Goal: Check status

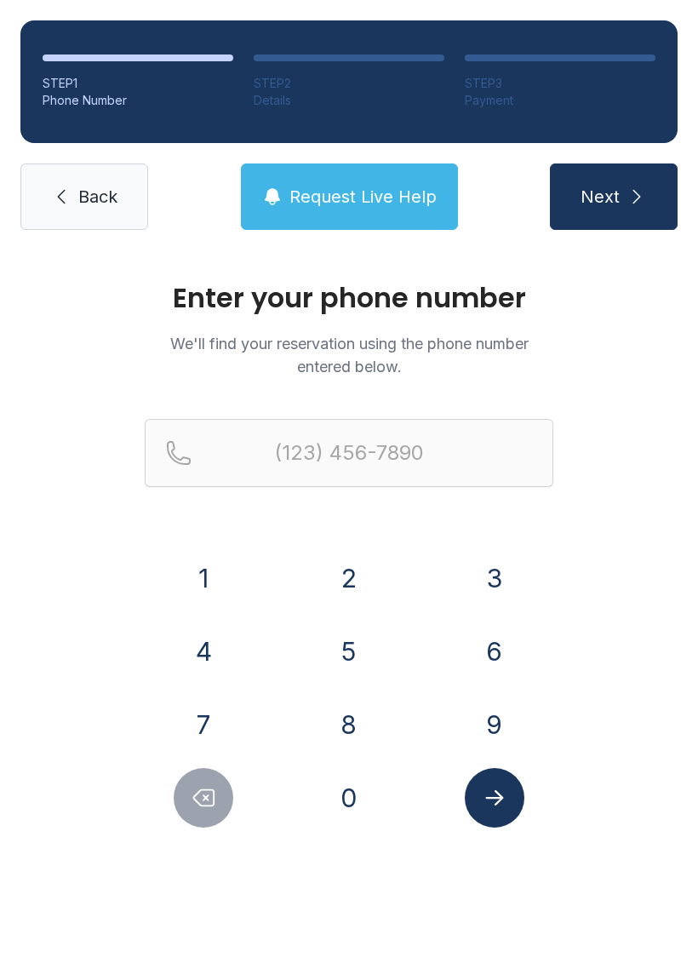
click at [494, 576] on button "3" at bounding box center [495, 578] width 60 height 60
click at [205, 726] on button "7" at bounding box center [204, 725] width 60 height 60
click at [198, 806] on icon "Delete number" at bounding box center [204, 798] width 26 height 26
click at [206, 578] on button "1" at bounding box center [204, 578] width 60 height 60
click at [217, 731] on button "7" at bounding box center [204, 725] width 60 height 60
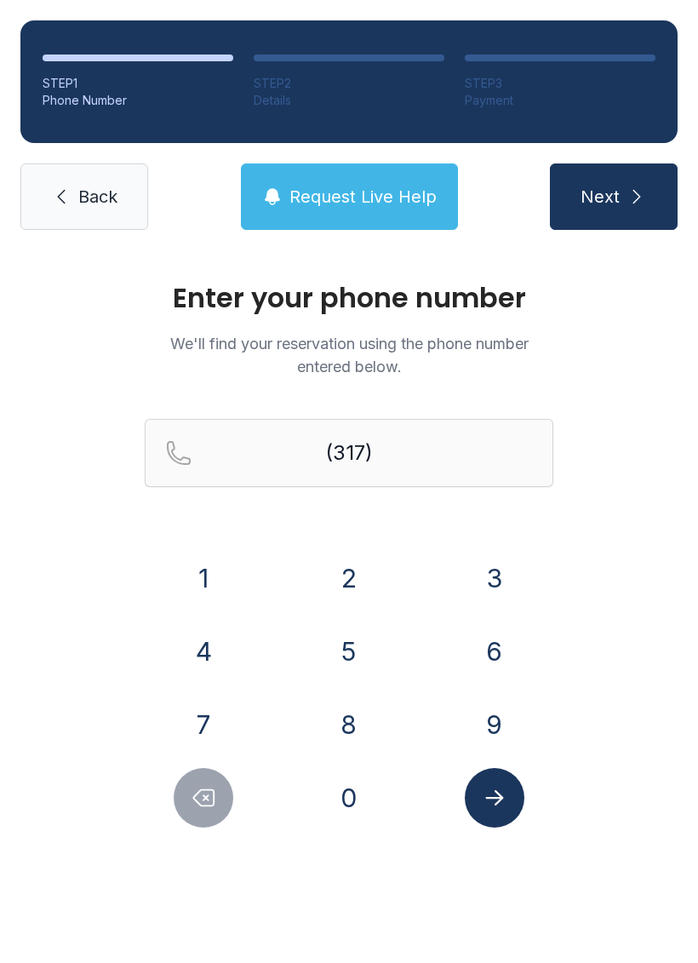
click at [207, 668] on button "4" at bounding box center [204, 652] width 60 height 60
click at [206, 668] on button "4" at bounding box center [204, 652] width 60 height 60
click at [496, 661] on button "6" at bounding box center [495, 652] width 60 height 60
click at [195, 656] on button "4" at bounding box center [204, 652] width 60 height 60
click at [334, 650] on button "5" at bounding box center [349, 652] width 60 height 60
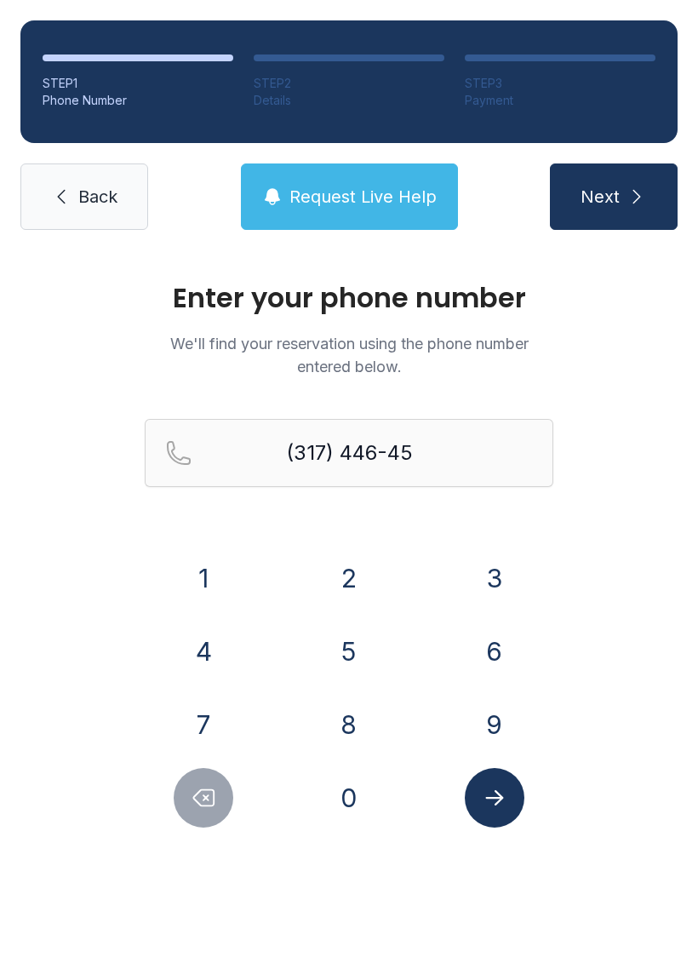
click at [493, 731] on button "9" at bounding box center [495, 725] width 60 height 60
click at [333, 808] on button "0" at bounding box center [349, 798] width 60 height 60
type input "[PHONE_NUMBER]"
click at [490, 805] on icon "Submit lookup form" at bounding box center [495, 798] width 26 height 26
